Goal: Leave review/rating: Share an evaluation or opinion about a product, service, or content

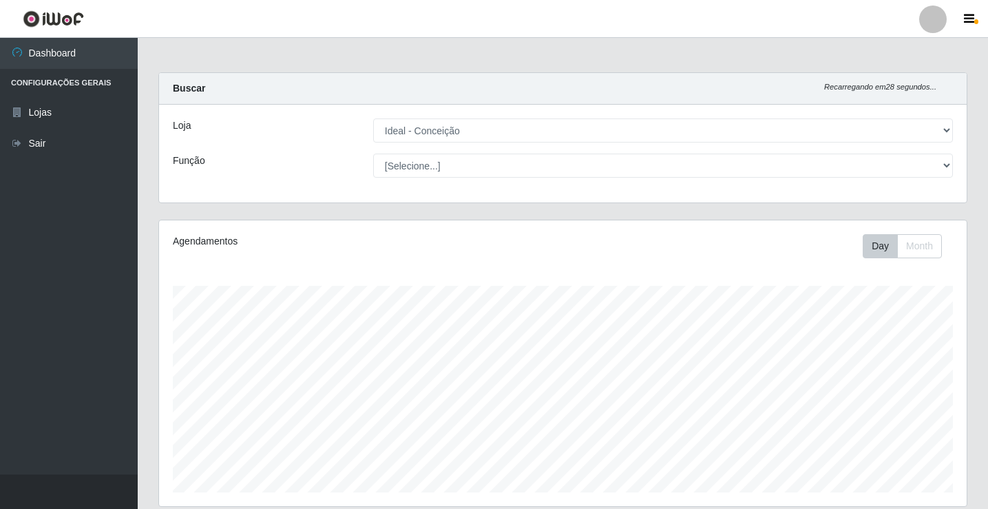
select select "231"
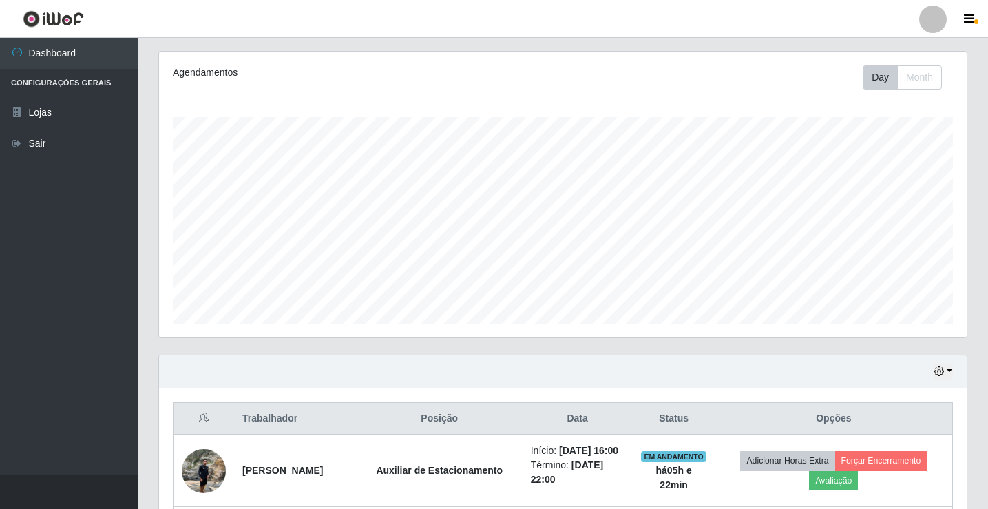
scroll to position [375, 0]
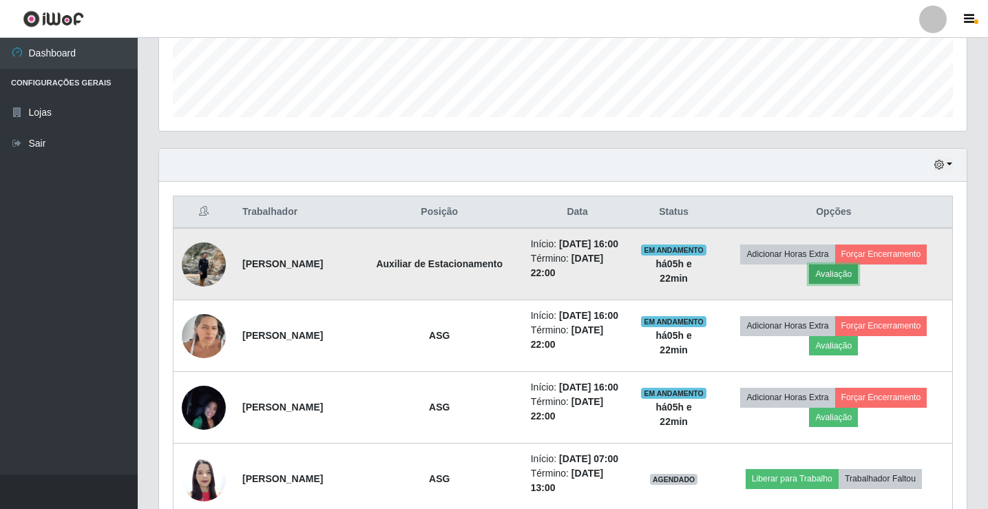
click at [831, 279] on button "Avaliação" at bounding box center [833, 273] width 49 height 19
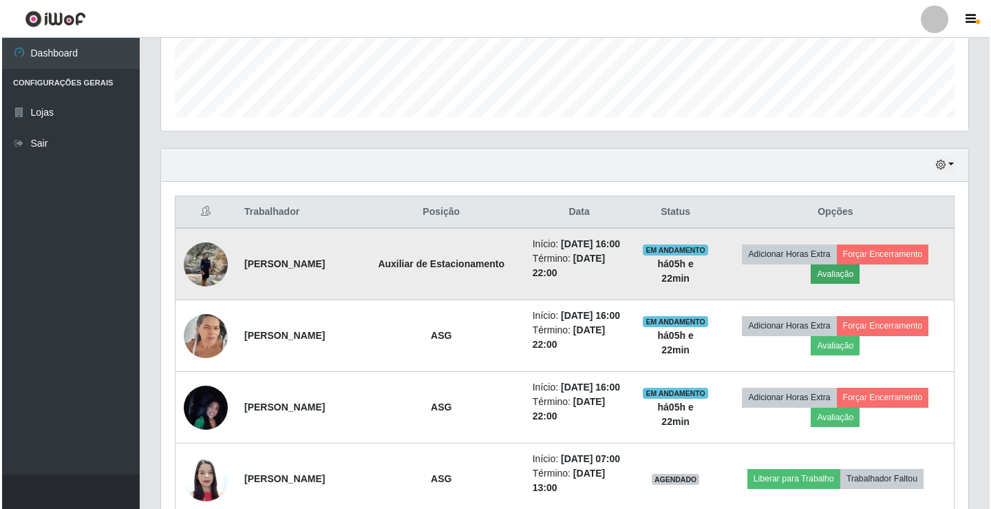
scroll to position [286, 801]
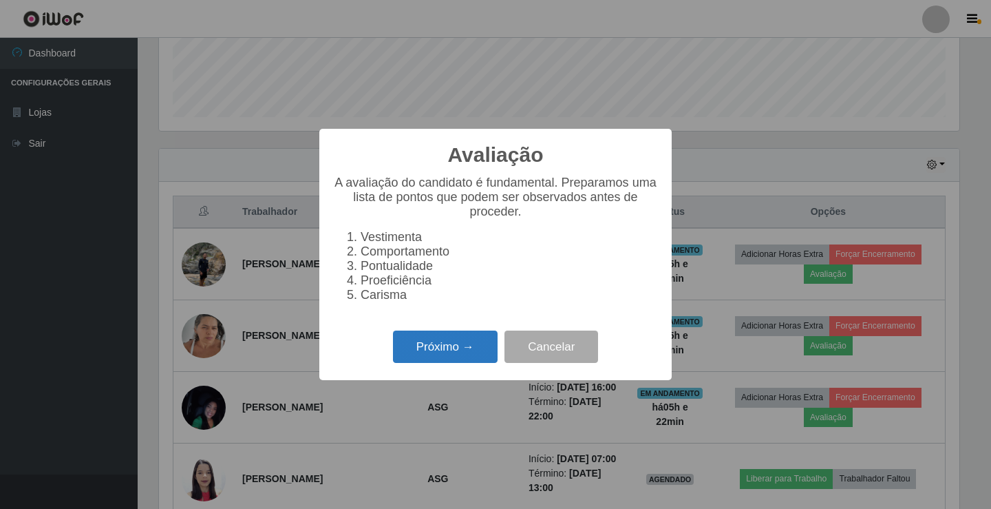
click at [447, 348] on button "Próximo →" at bounding box center [445, 346] width 105 height 32
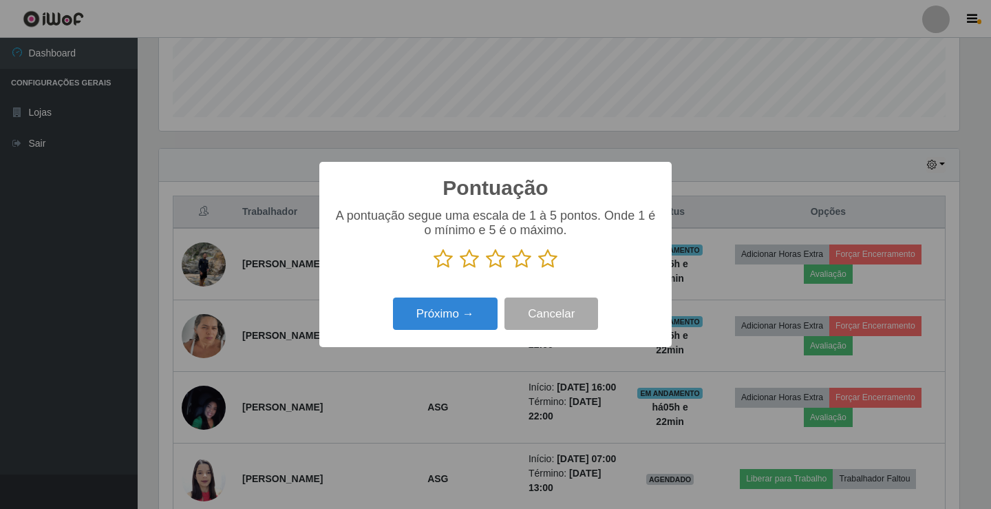
click at [547, 264] on icon at bounding box center [547, 259] width 19 height 21
click at [538, 269] on input "radio" at bounding box center [538, 269] width 0 height 0
click at [490, 306] on button "Próximo →" at bounding box center [445, 313] width 105 height 32
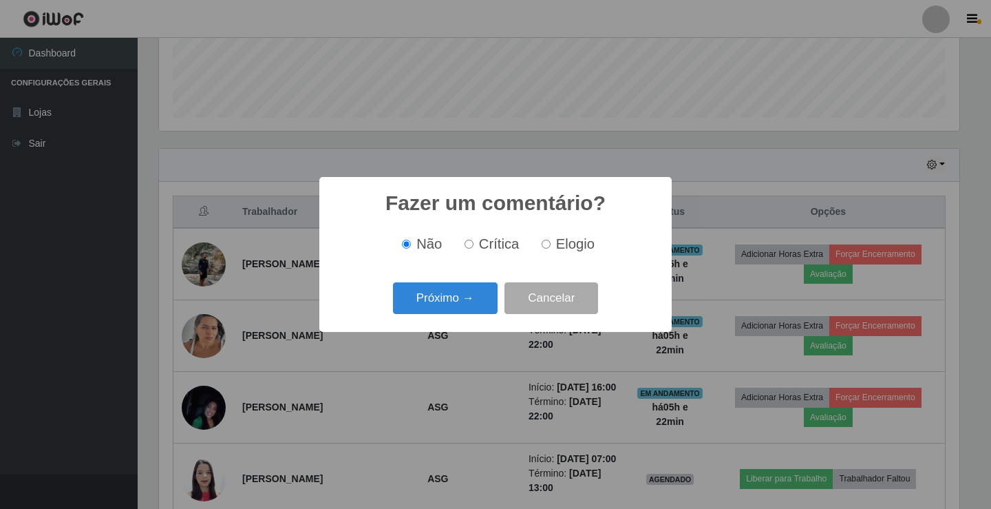
click at [490, 306] on button "Próximo →" at bounding box center [445, 298] width 105 height 32
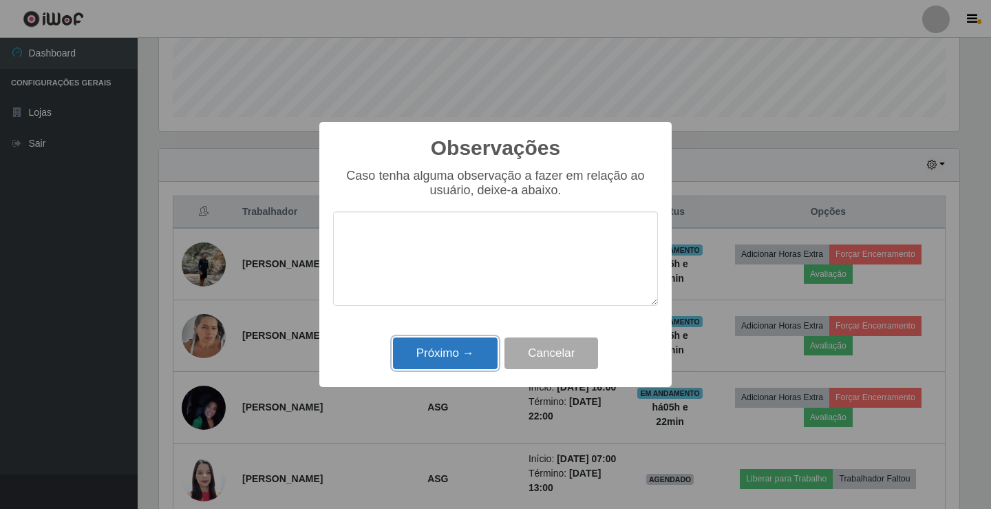
click at [484, 341] on button "Próximo →" at bounding box center [445, 353] width 105 height 32
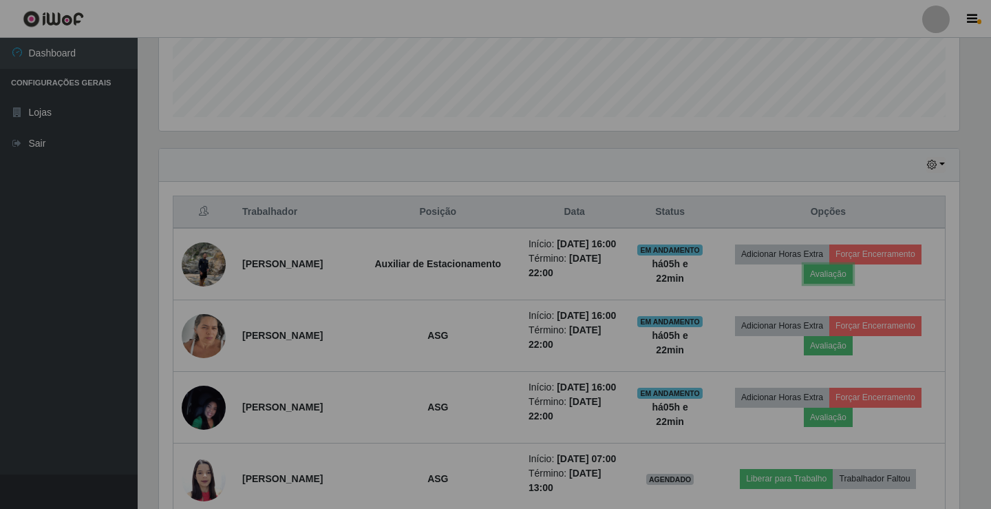
scroll to position [286, 807]
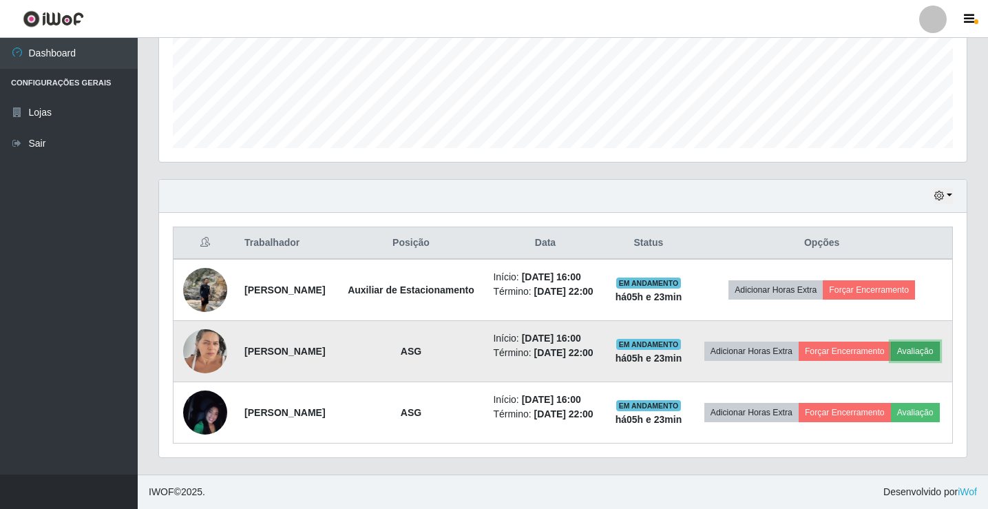
click at [891, 346] on button "Avaliação" at bounding box center [915, 350] width 49 height 19
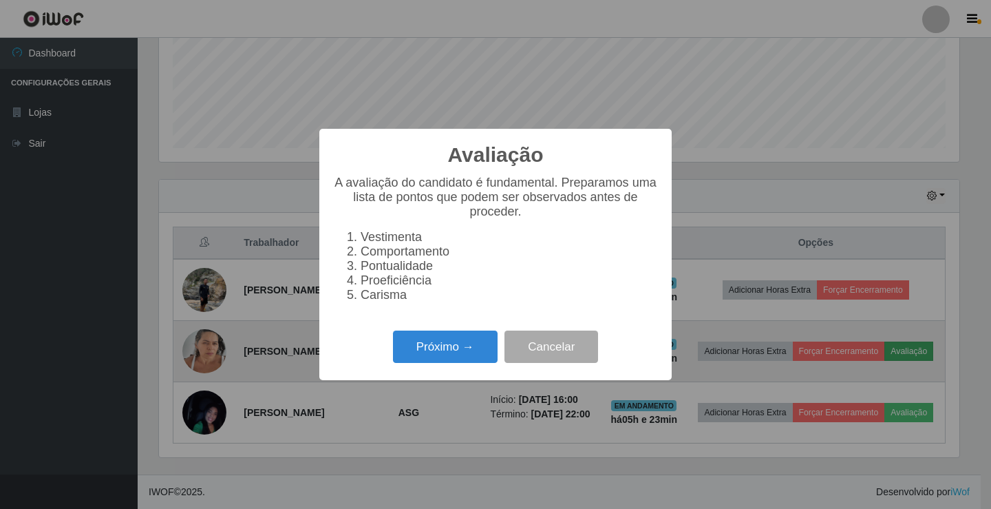
scroll to position [286, 801]
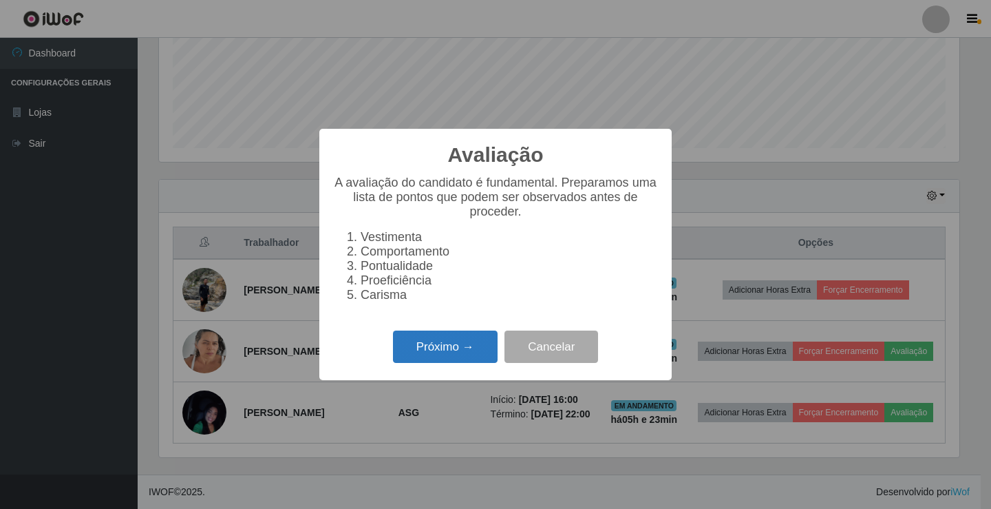
click at [488, 344] on button "Próximo →" at bounding box center [445, 346] width 105 height 32
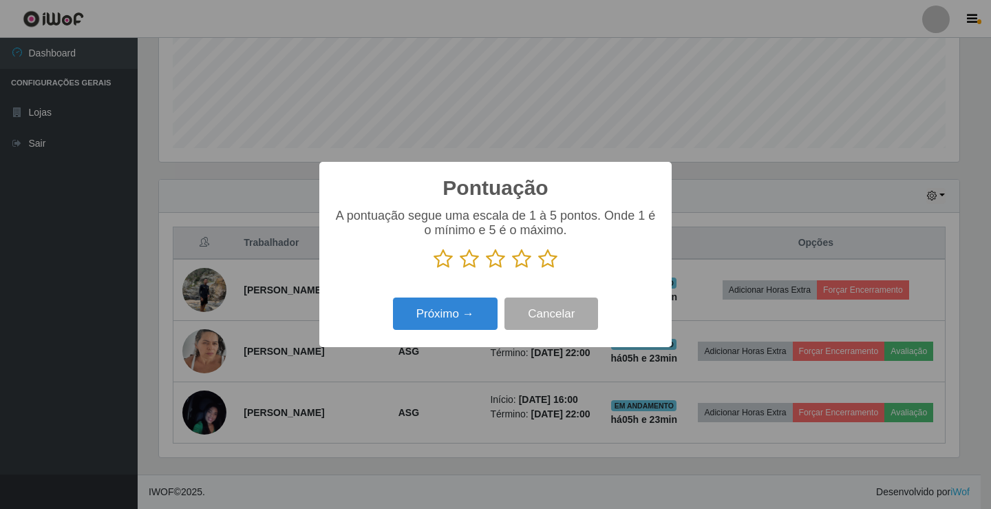
scroll to position [688089, 687574]
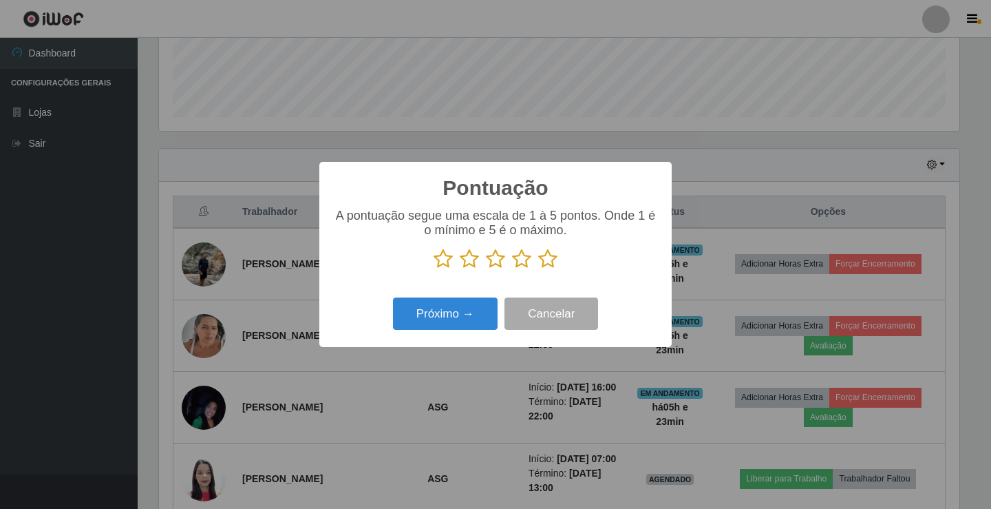
click at [547, 256] on icon at bounding box center [547, 259] width 19 height 21
click at [538, 269] on input "radio" at bounding box center [538, 269] width 0 height 0
click at [435, 317] on button "Próximo →" at bounding box center [445, 313] width 105 height 32
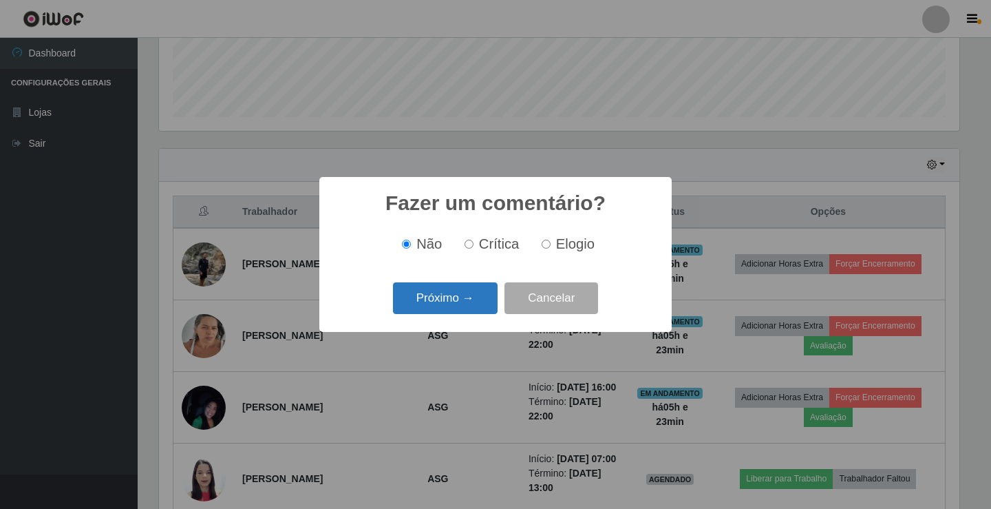
click at [439, 307] on button "Próximo →" at bounding box center [445, 298] width 105 height 32
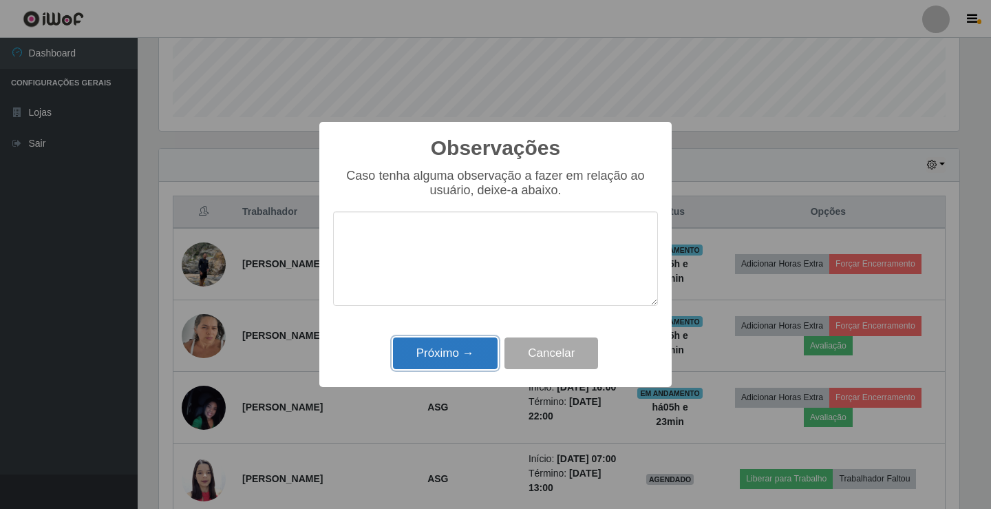
click at [438, 361] on button "Próximo →" at bounding box center [445, 353] width 105 height 32
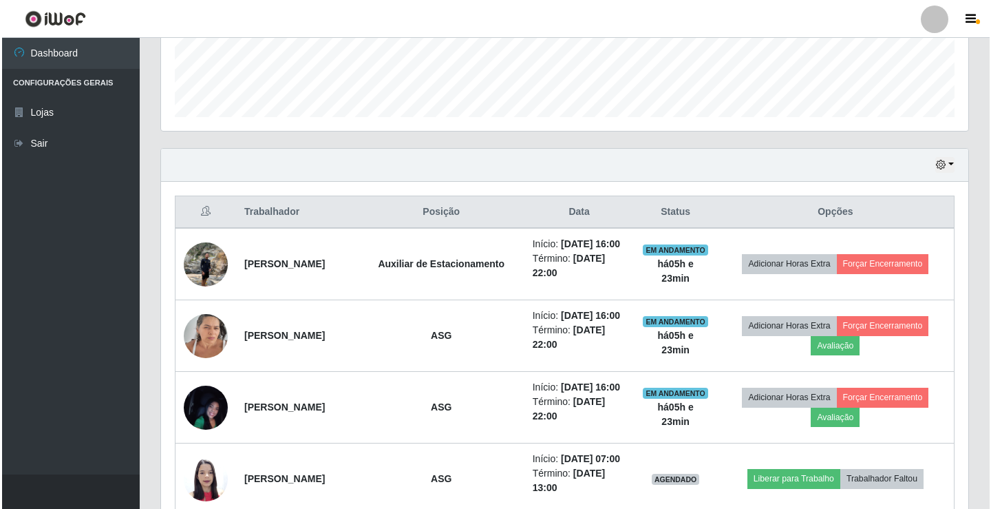
scroll to position [286, 807]
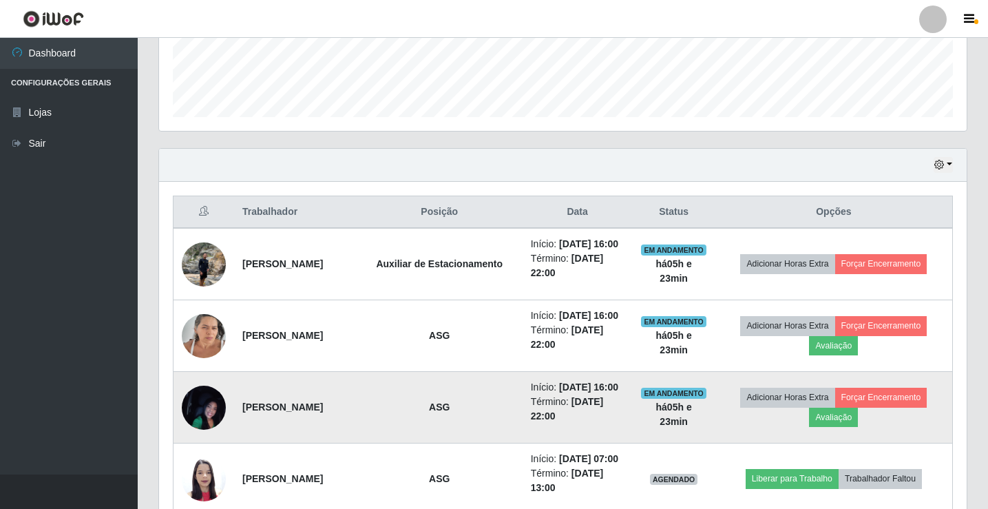
click at [198, 441] on img at bounding box center [204, 407] width 44 height 98
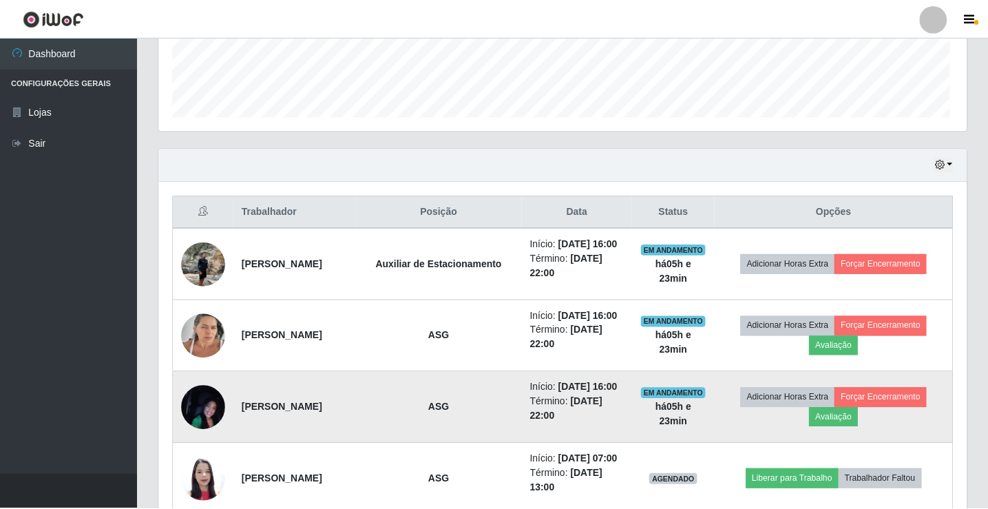
scroll to position [286, 801]
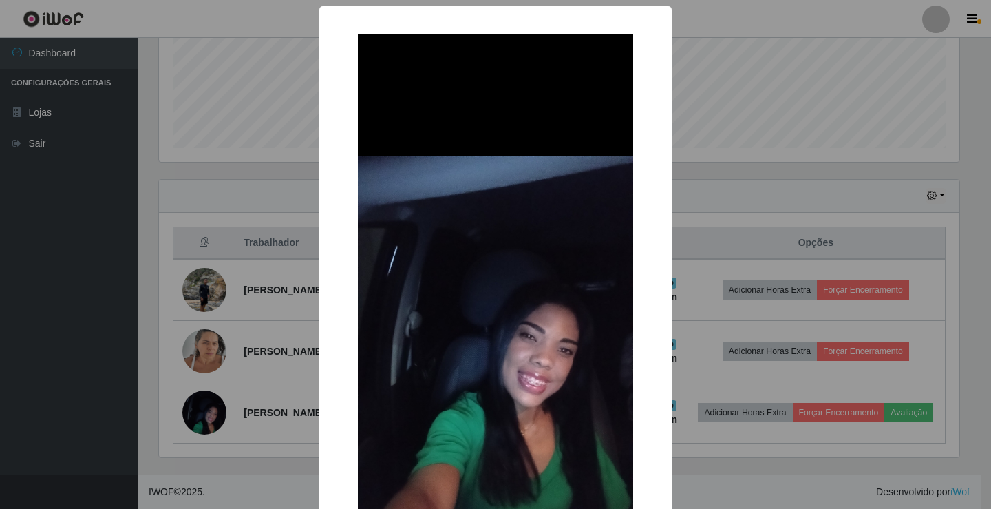
click at [204, 407] on div "× OK Cancel" at bounding box center [495, 254] width 991 height 509
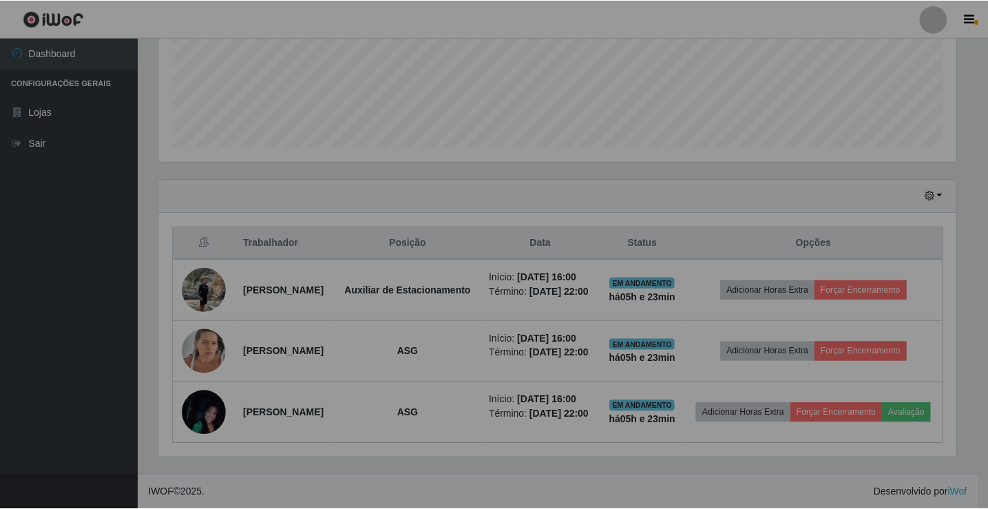
scroll to position [286, 807]
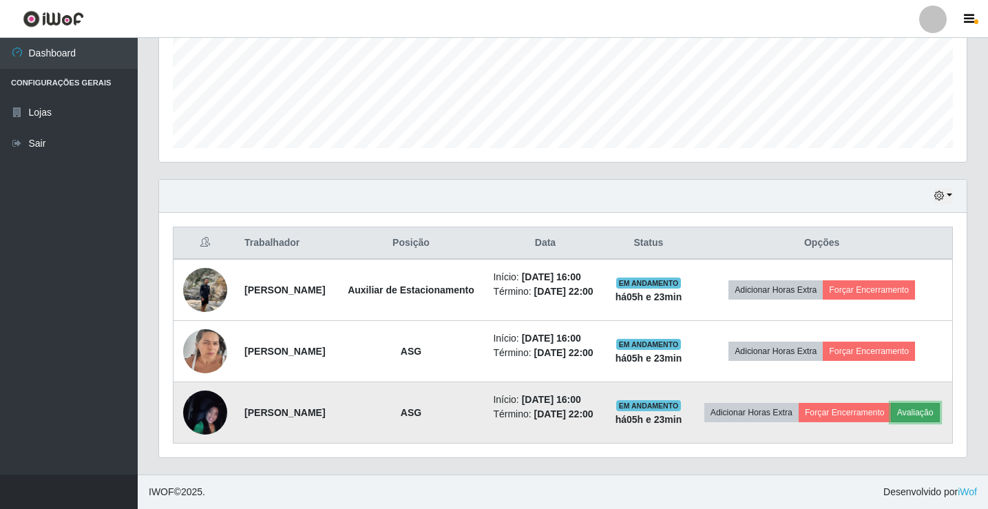
click at [891, 415] on button "Avaliação" at bounding box center [915, 412] width 49 height 19
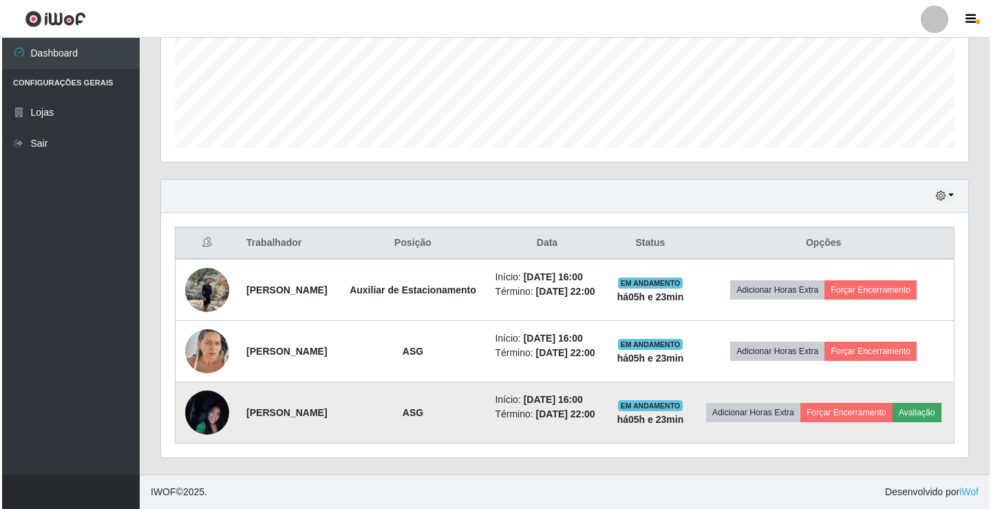
scroll to position [286, 801]
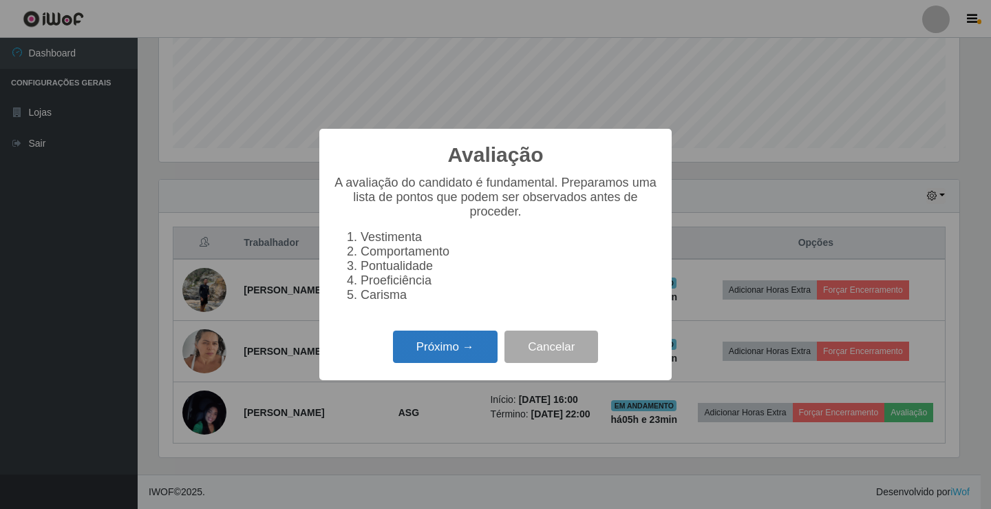
click at [457, 351] on button "Próximo →" at bounding box center [445, 346] width 105 height 32
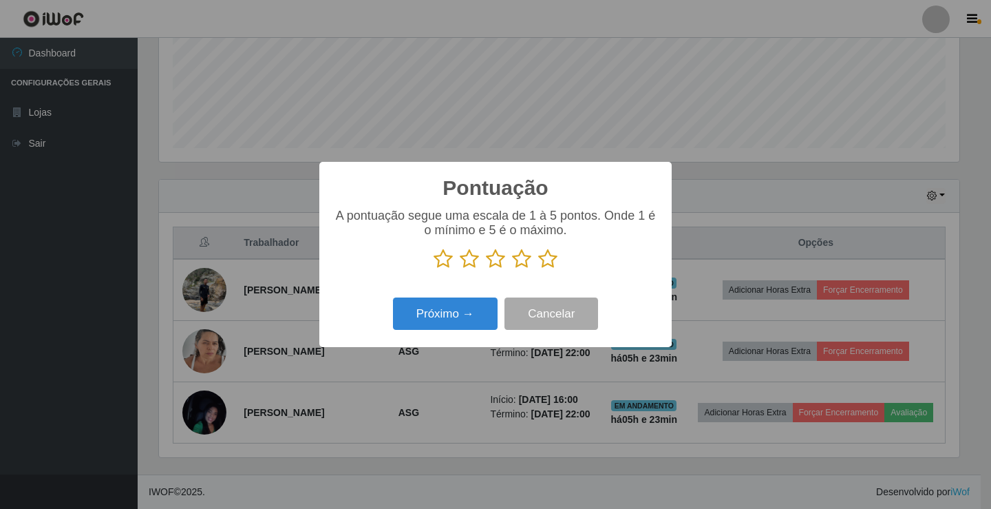
click at [548, 258] on icon at bounding box center [547, 259] width 19 height 21
click at [538, 269] on input "radio" at bounding box center [538, 269] width 0 height 0
click at [442, 317] on button "Próximo →" at bounding box center [445, 313] width 105 height 32
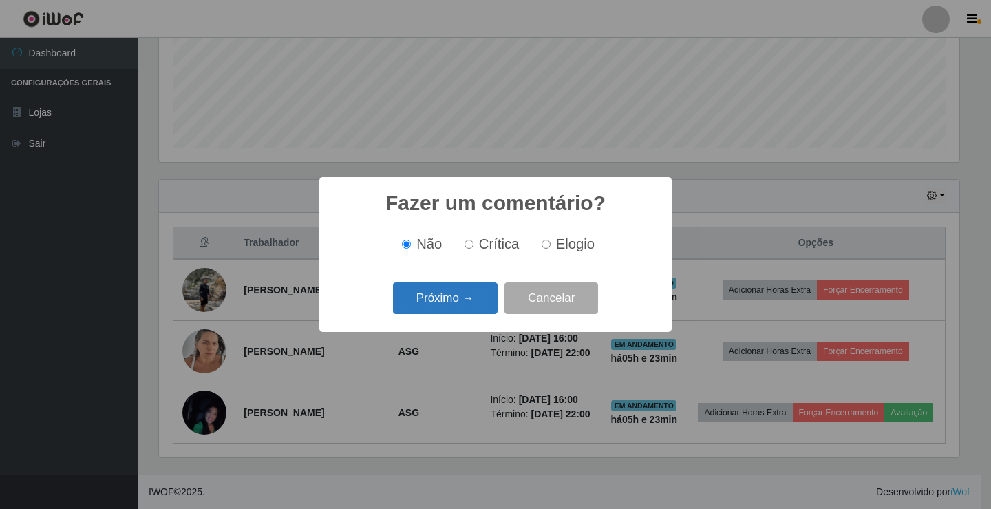
click at [452, 295] on button "Próximo →" at bounding box center [445, 298] width 105 height 32
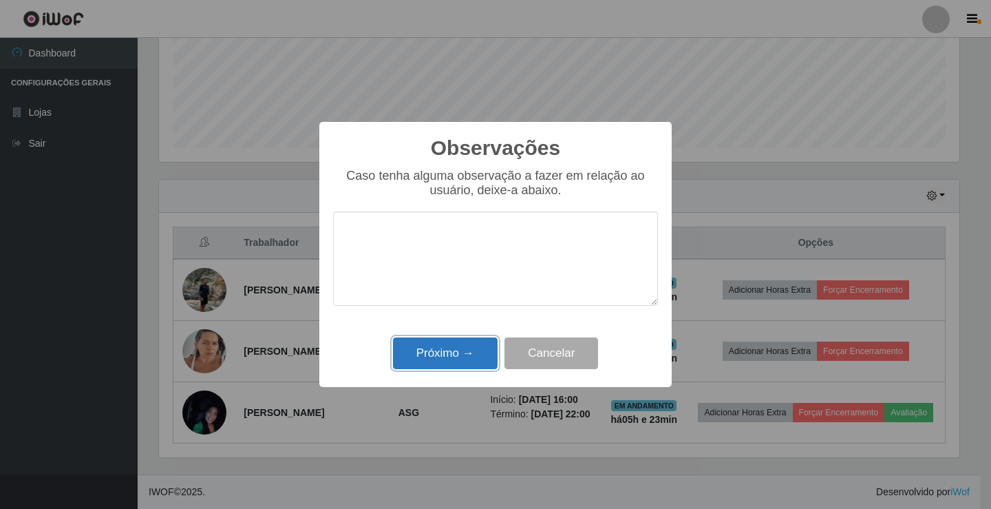
click at [443, 360] on button "Próximo →" at bounding box center [445, 353] width 105 height 32
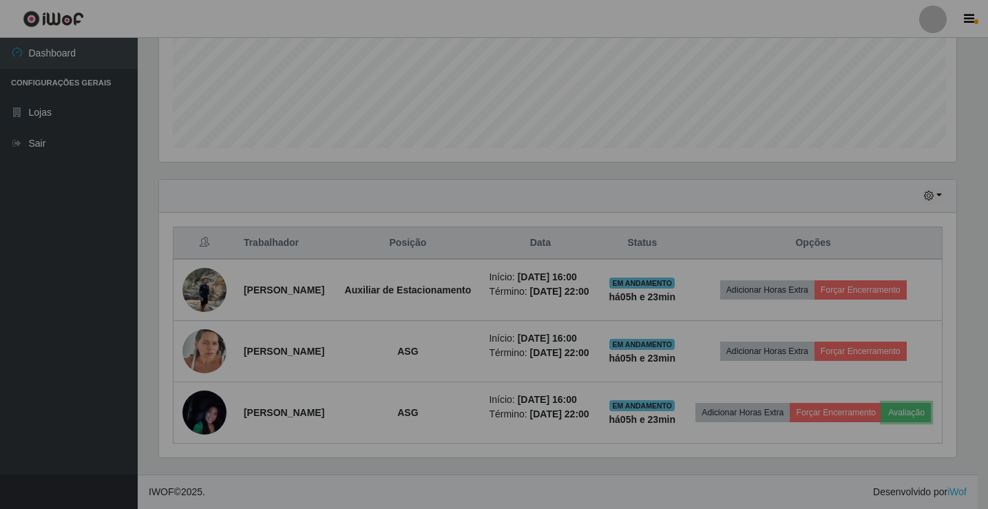
scroll to position [286, 807]
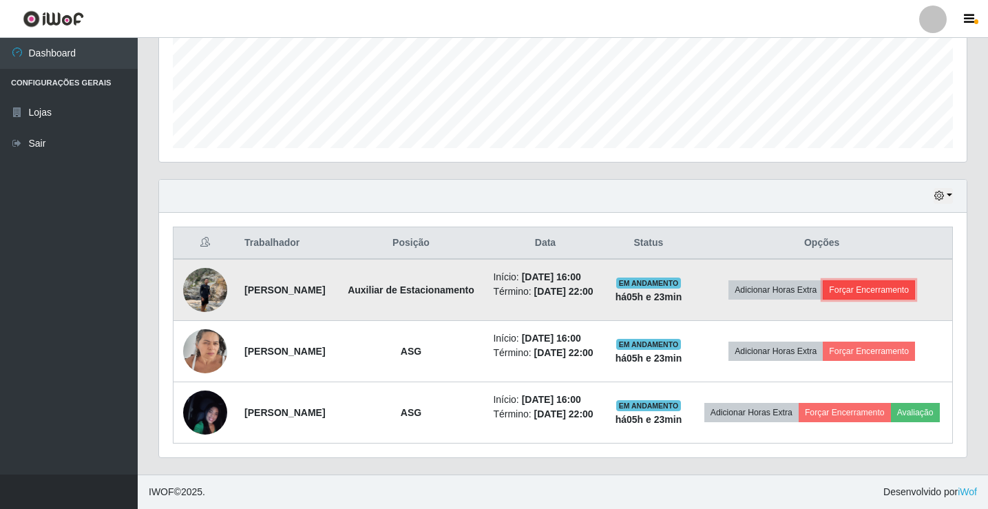
click at [906, 280] on button "Forçar Encerramento" at bounding box center [869, 289] width 92 height 19
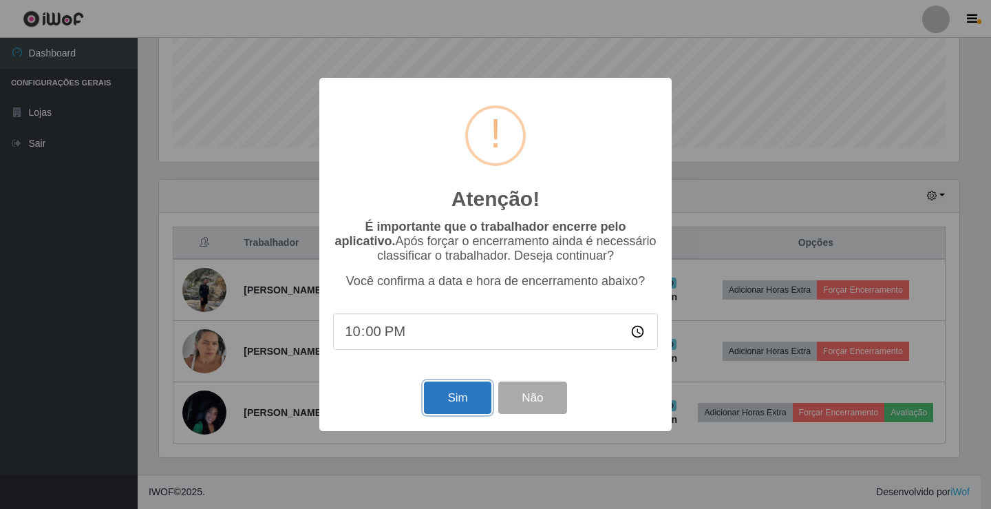
click at [485, 405] on button "Sim" at bounding box center [457, 397] width 67 height 32
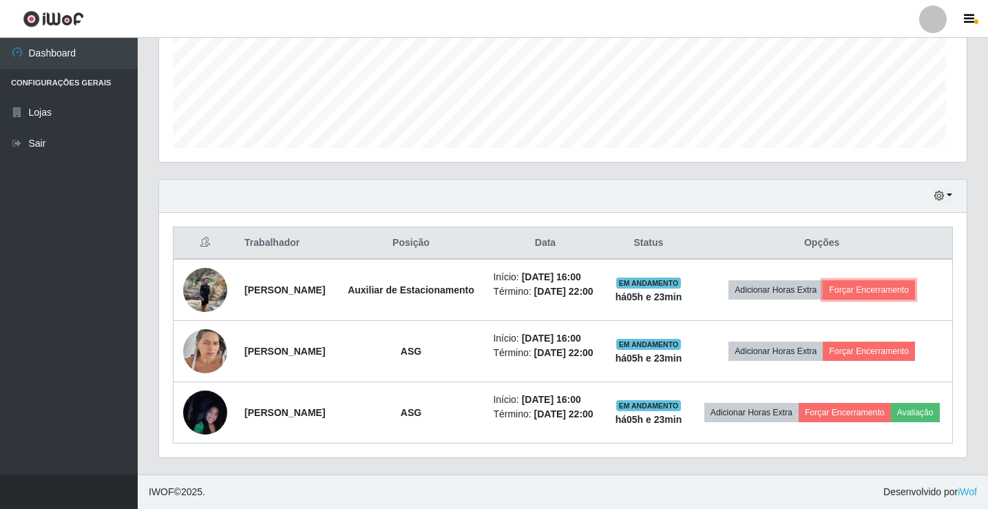
scroll to position [0, 0]
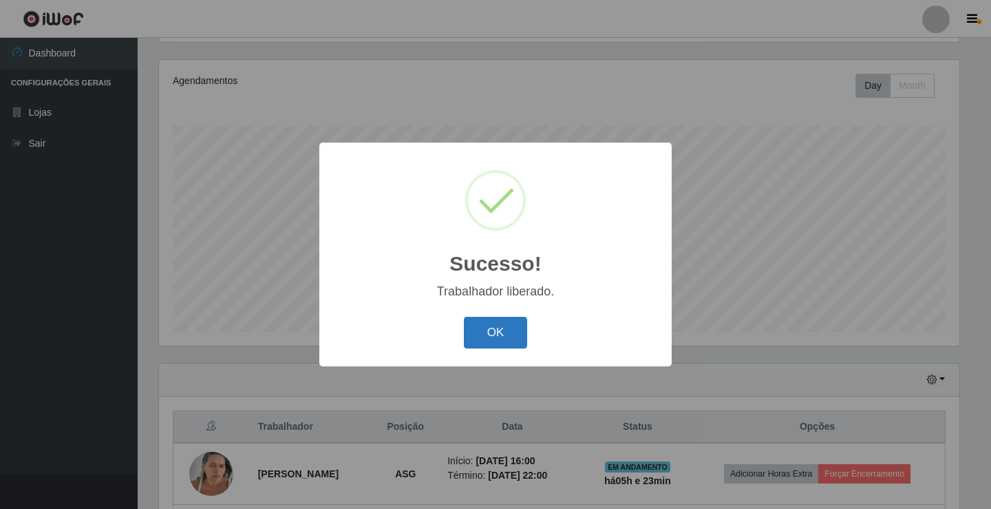
click at [498, 328] on button "OK" at bounding box center [496, 333] width 64 height 32
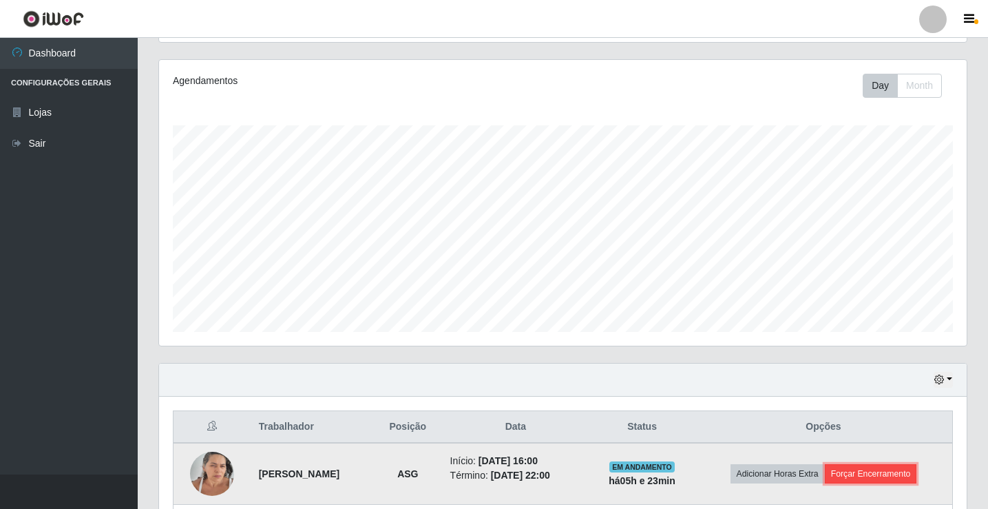
click at [879, 472] on button "Forçar Encerramento" at bounding box center [871, 473] width 92 height 19
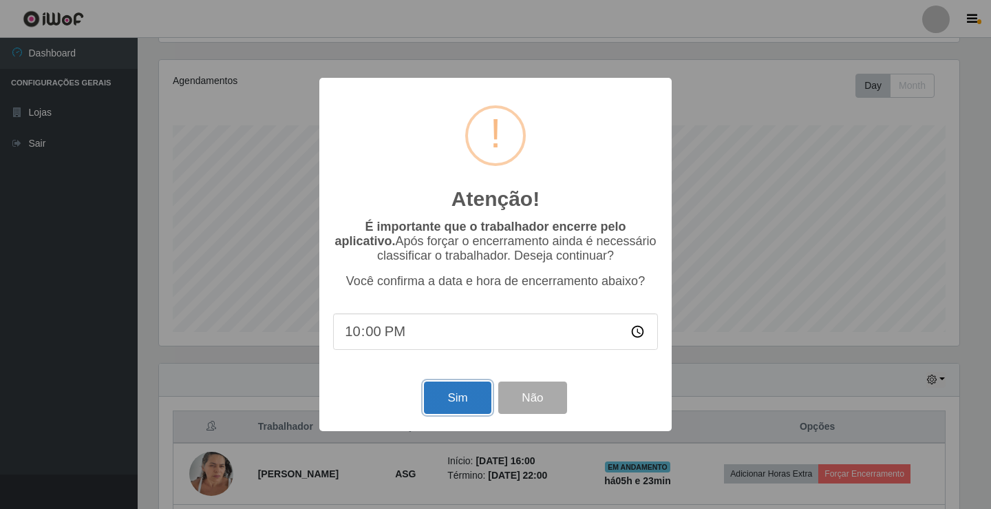
click at [480, 402] on button "Sim" at bounding box center [457, 397] width 67 height 32
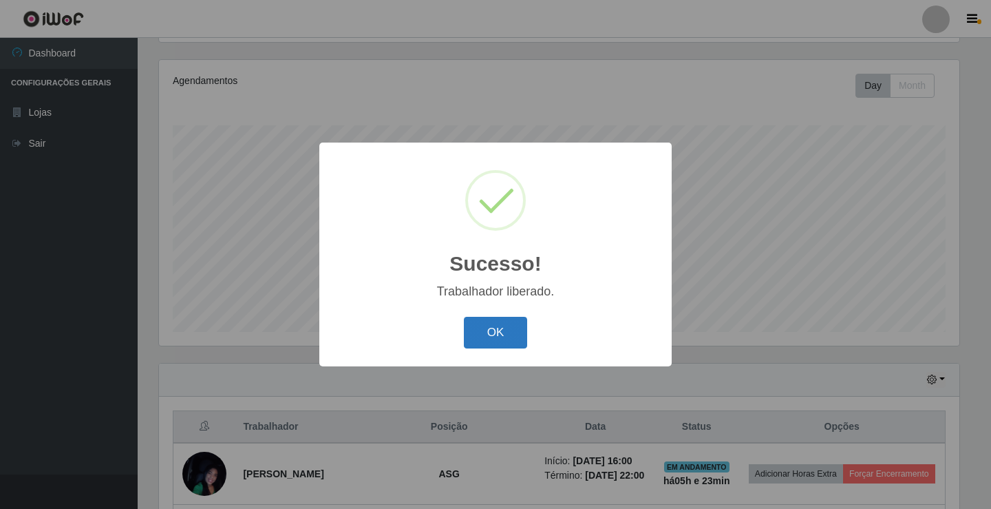
click at [486, 337] on button "OK" at bounding box center [496, 333] width 64 height 32
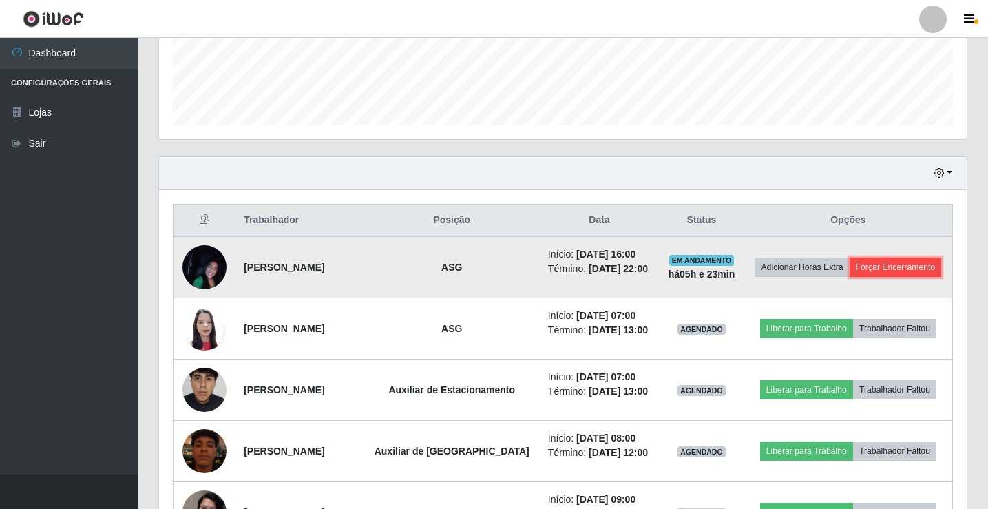
click at [849, 277] on button "Forçar Encerramento" at bounding box center [895, 266] width 92 height 19
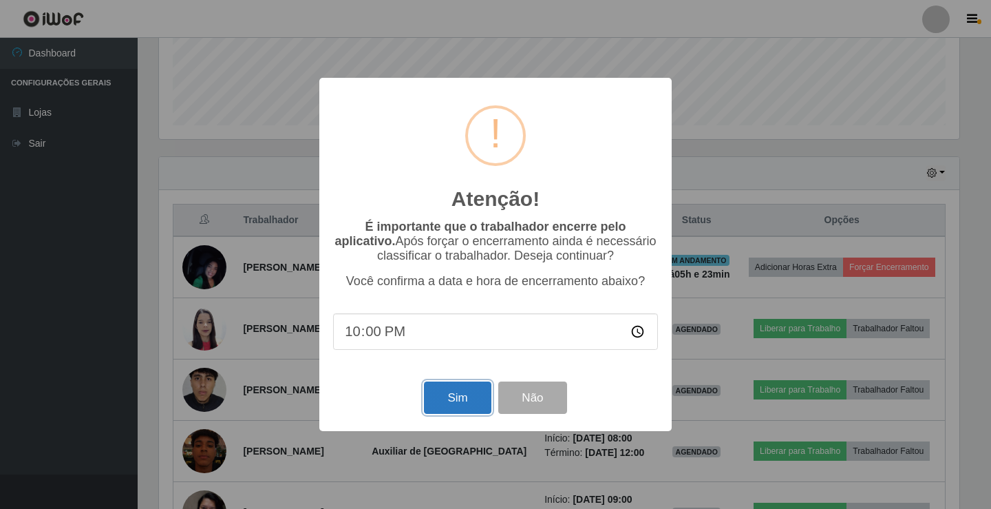
click at [450, 402] on button "Sim" at bounding box center [457, 397] width 67 height 32
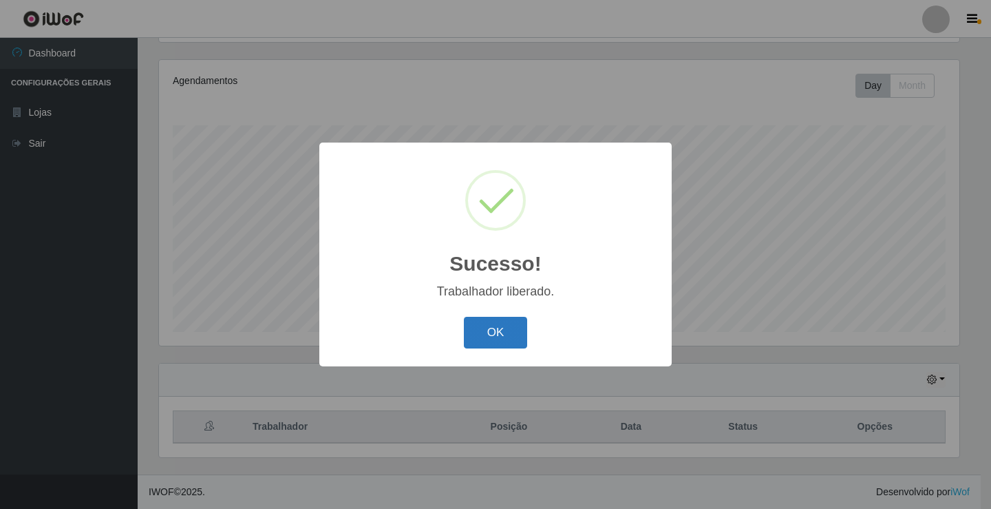
click at [494, 336] on button "OK" at bounding box center [496, 333] width 64 height 32
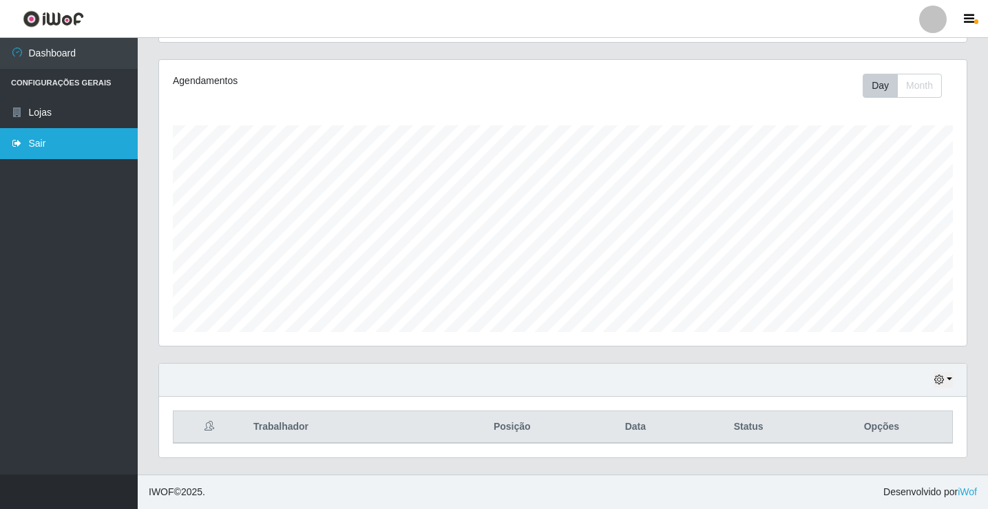
click at [70, 131] on link "Sair" at bounding box center [69, 143] width 138 height 31
